Goal: Check status

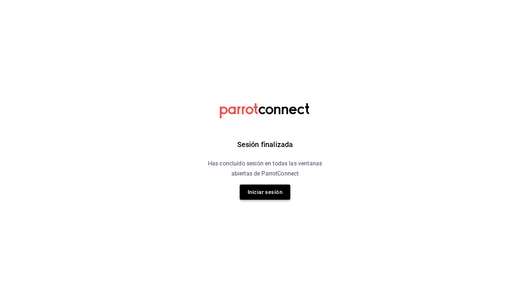
click at [276, 192] on button "Iniciar sesión" at bounding box center [265, 191] width 51 height 15
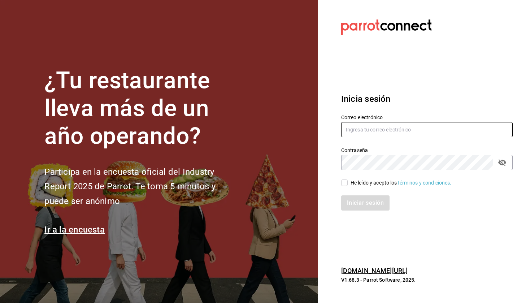
type input "correodecedric@gmail.com"
click at [342, 182] on input "He leído y acepto los Términos y condiciones." at bounding box center [344, 182] width 6 height 6
checkbox input "true"
click at [362, 199] on button "Iniciar sesión" at bounding box center [365, 202] width 49 height 15
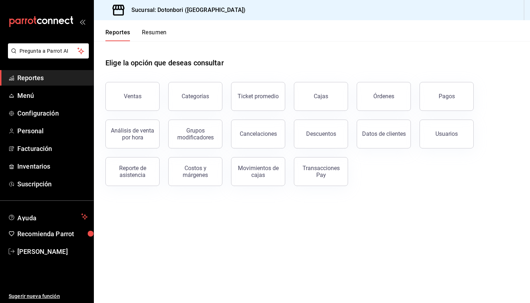
click at [154, 34] on button "Resumen" at bounding box center [154, 35] width 25 height 12
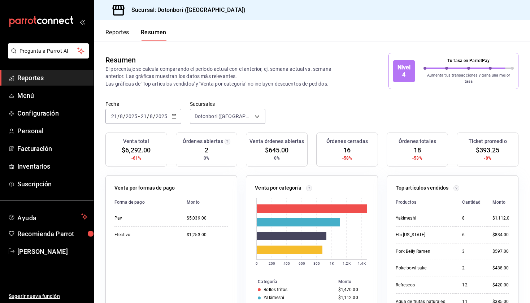
click at [176, 115] on \(Stroke\) "button" at bounding box center [174, 115] width 4 height 0
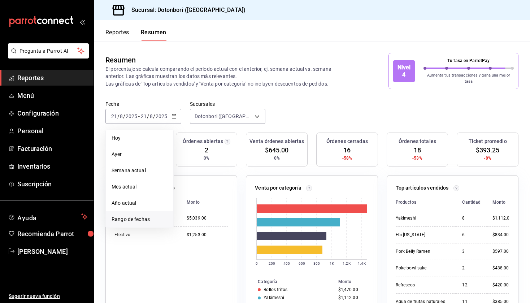
click at [136, 215] on span "Rango de fechas" at bounding box center [139, 219] width 56 height 8
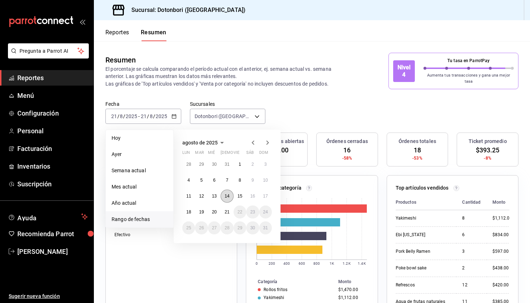
click at [229, 193] on abbr "14" at bounding box center [226, 195] width 5 height 5
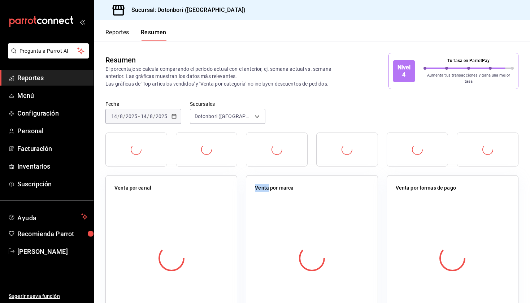
click at [229, 192] on div "Venta por canal" at bounding box center [171, 251] width 132 height 152
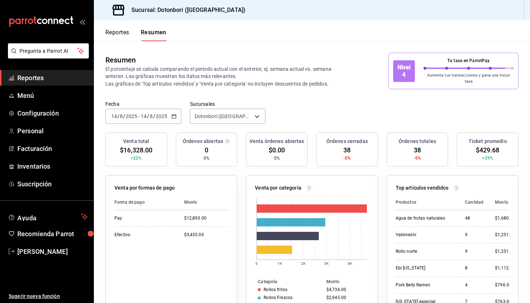
click at [172, 114] on icon "button" at bounding box center [173, 116] width 5 height 5
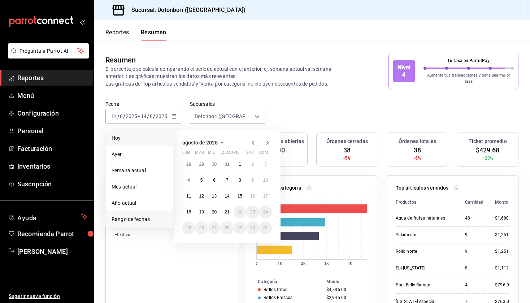
click at [139, 135] on span "Hoy" at bounding box center [139, 138] width 56 height 8
